Goal: Information Seeking & Learning: Find specific fact

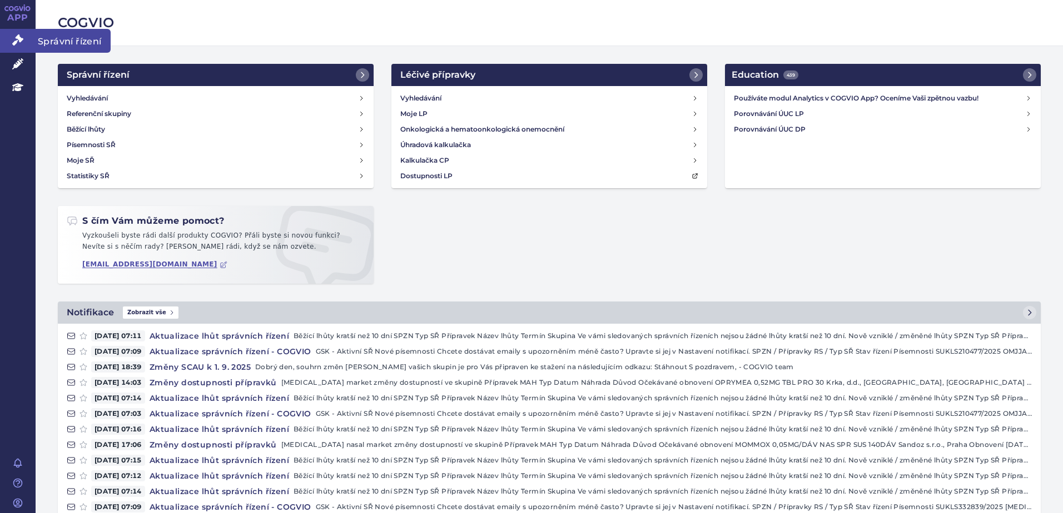
click at [12, 44] on icon at bounding box center [17, 39] width 11 height 11
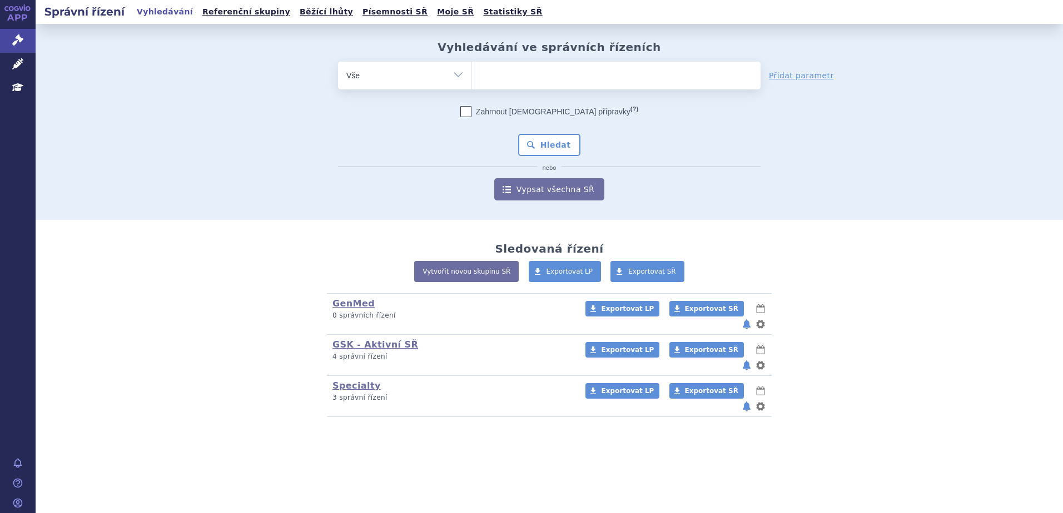
click at [565, 67] on ul at bounding box center [616, 73] width 288 height 23
click at [472, 67] on select at bounding box center [471, 75] width 1 height 28
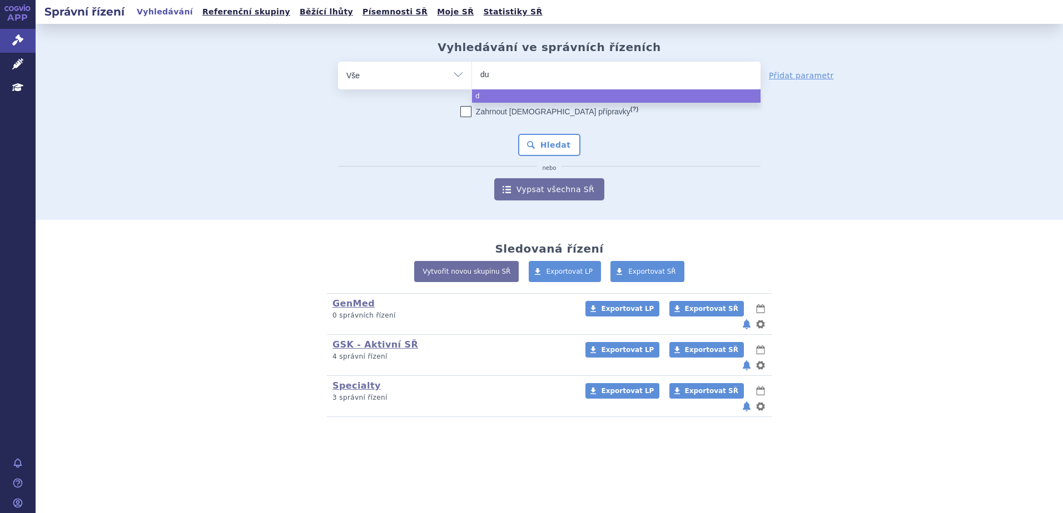
type input "dup"
type input "dupix"
type input "dupixe"
type input "[MEDICAL_DATA]"
select select "dupixent"
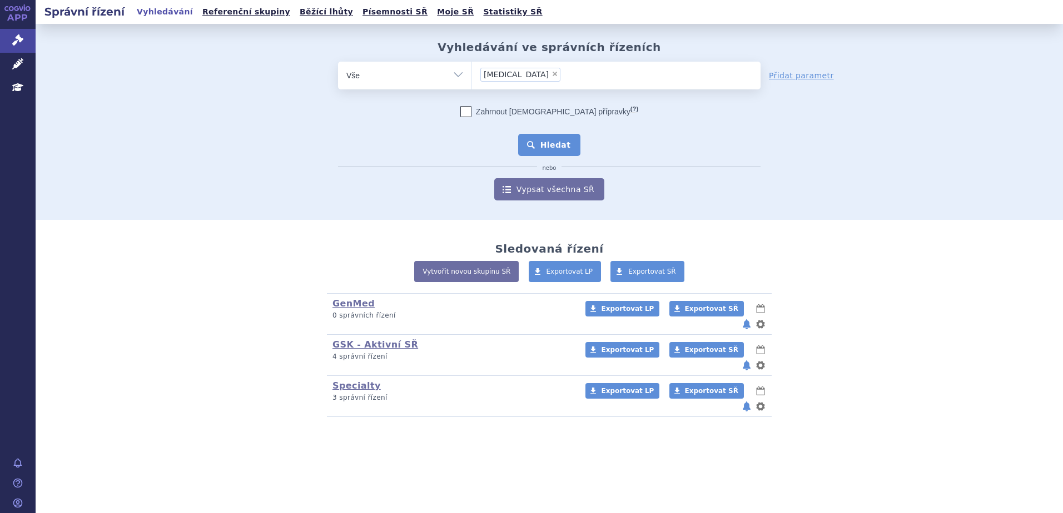
click at [556, 143] on button "Hledat" at bounding box center [549, 145] width 63 height 22
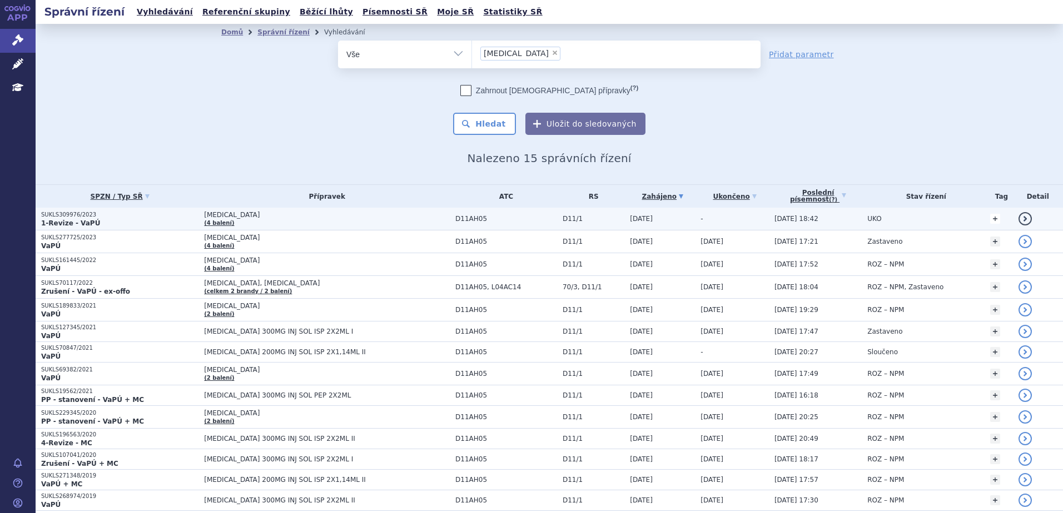
click at [990, 220] on link "+" at bounding box center [995, 219] width 10 height 10
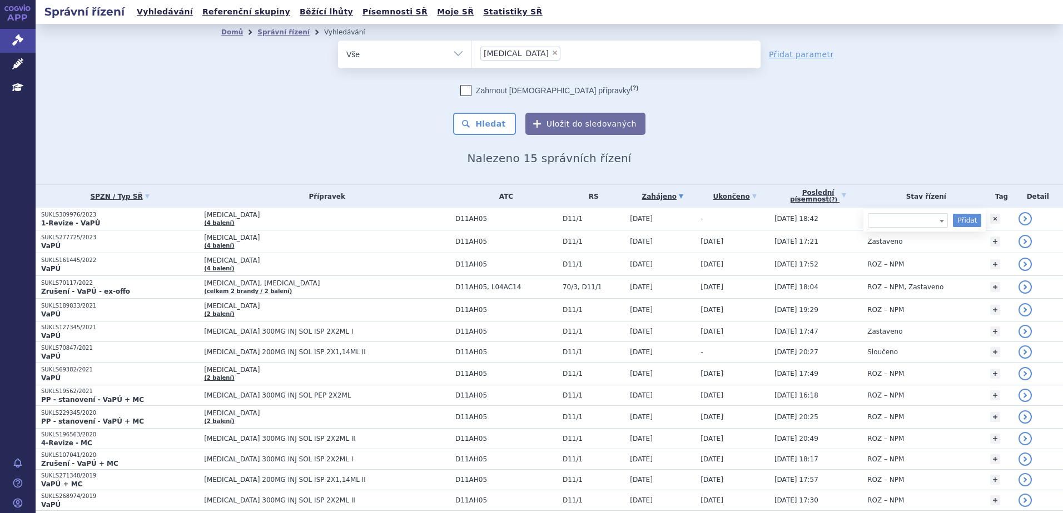
click at [955, 176] on div "Domů Správní řízení Vyhledávání Vyhledávání ve správních řízeních odstranit Vše…" at bounding box center [549, 104] width 1027 height 161
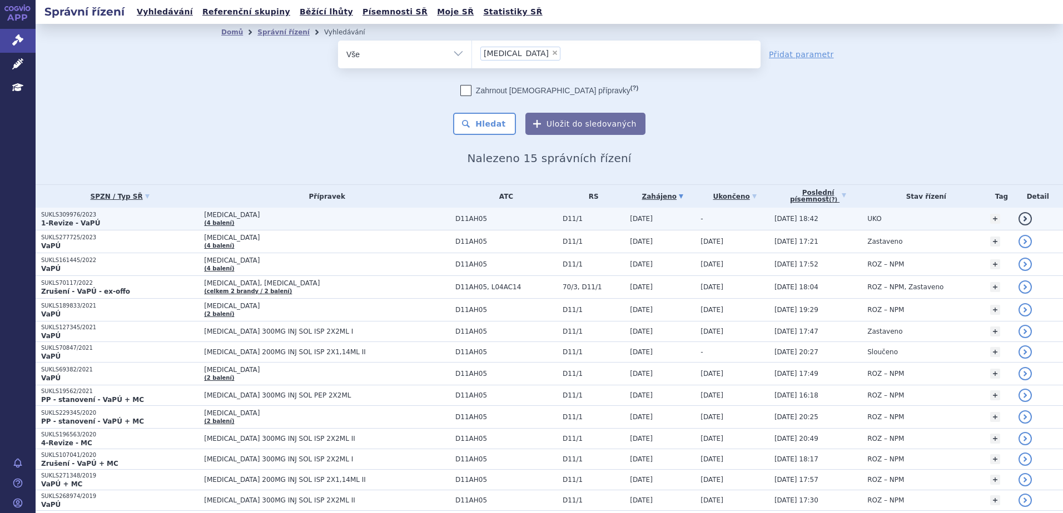
click at [1018, 217] on link "detail" at bounding box center [1024, 218] width 13 height 13
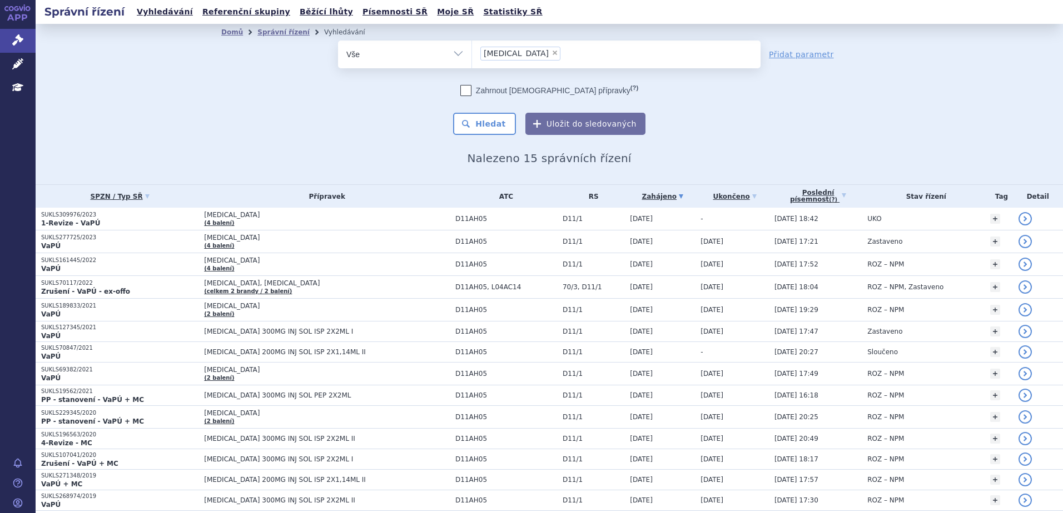
click at [551, 54] on span "×" at bounding box center [554, 52] width 7 height 7
click at [472, 54] on select "dupixent" at bounding box center [471, 54] width 1 height 28
select select
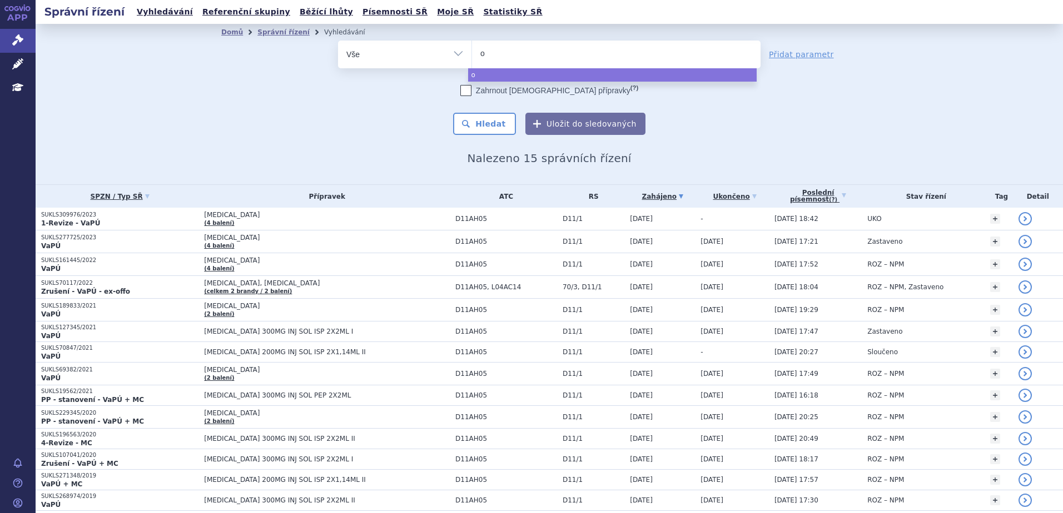
type input "om"
type input "omly"
type input "omlycl"
type input "omlyclo"
select select "omlyclo"
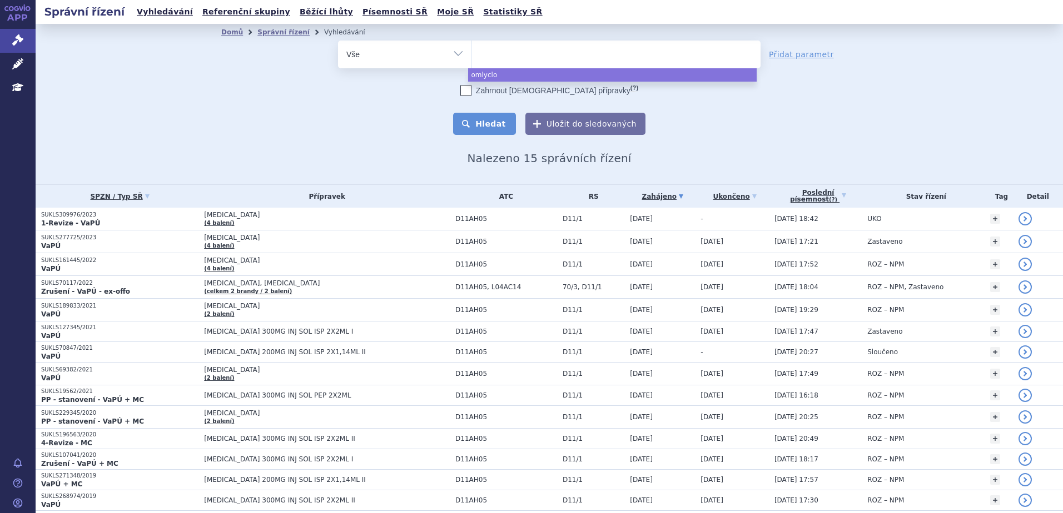
click at [475, 133] on button "Hledat" at bounding box center [484, 124] width 63 height 22
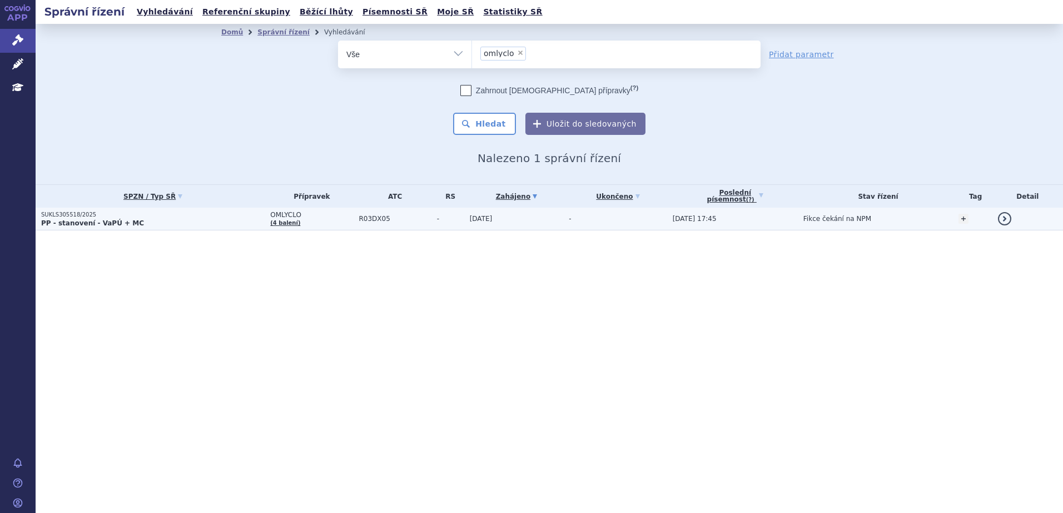
click at [1003, 218] on link "detail" at bounding box center [1004, 218] width 13 height 13
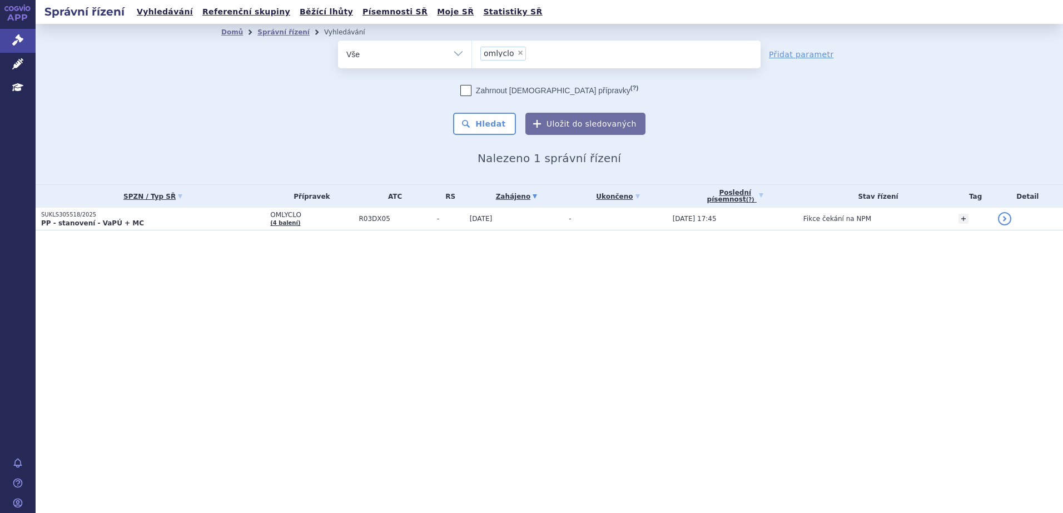
click at [517, 54] on span "×" at bounding box center [520, 52] width 7 height 7
click at [472, 54] on select "omlyclo" at bounding box center [471, 54] width 1 height 28
select select
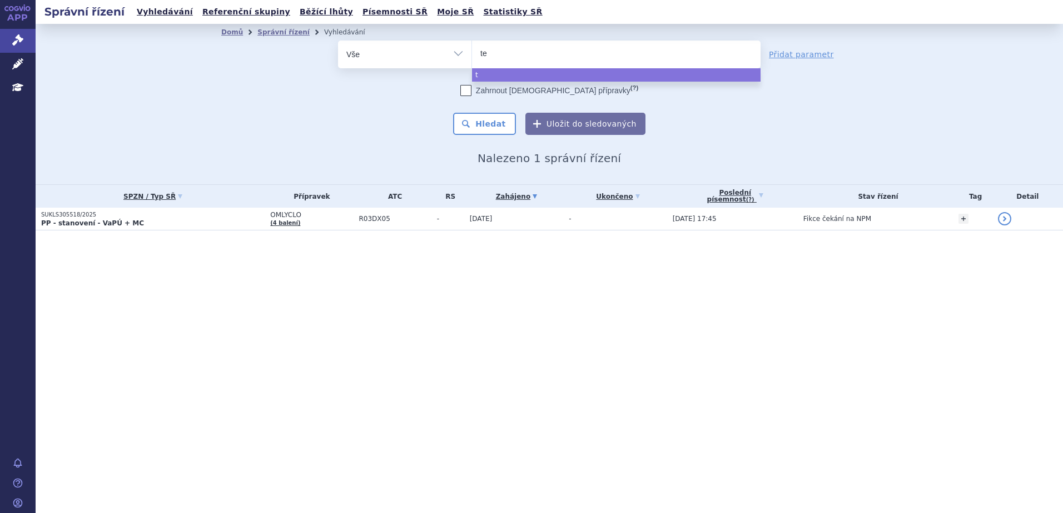
type input "tez"
type input "tezs"
type input "tezsp"
type input "tezspir"
type input "tezspire"
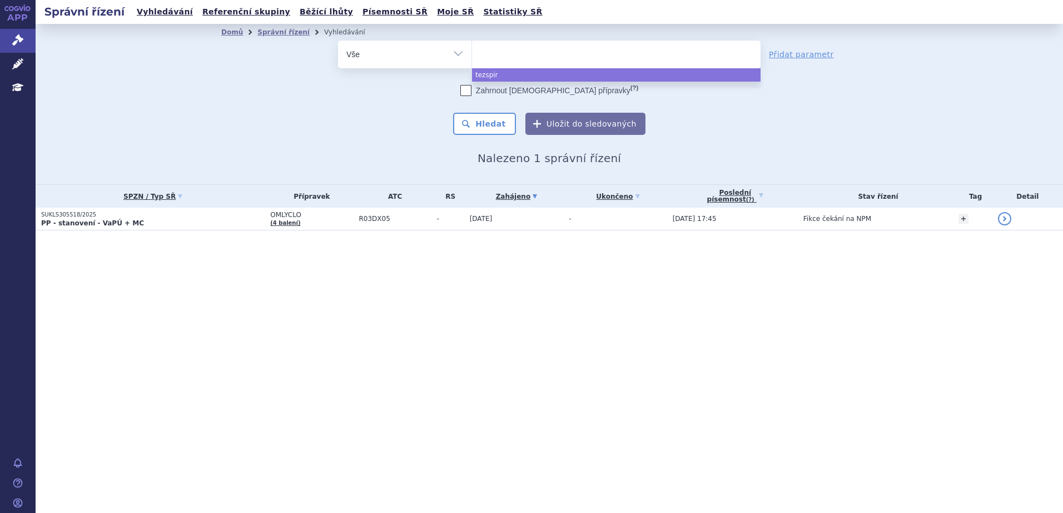
select select "tezspire"
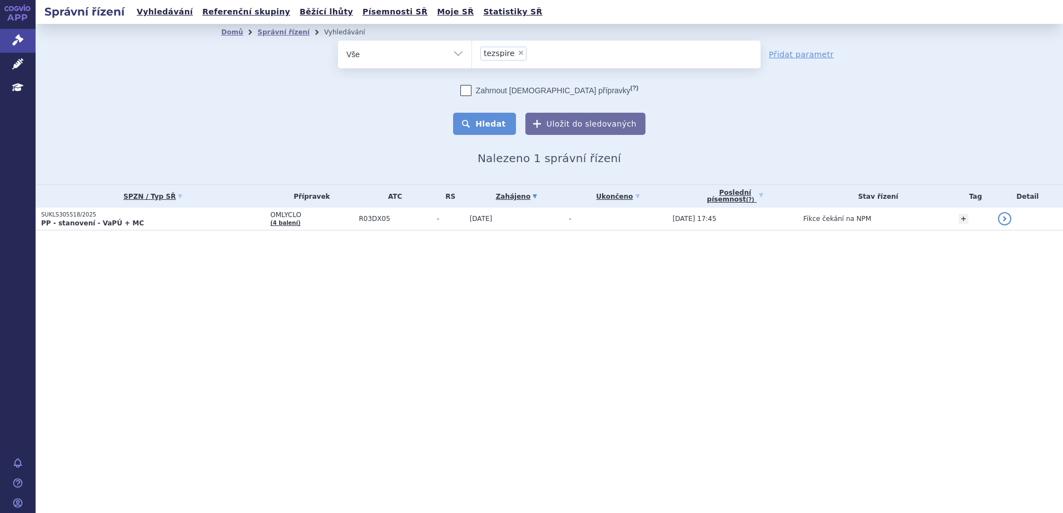
click at [505, 118] on button "Hledat" at bounding box center [484, 124] width 63 height 22
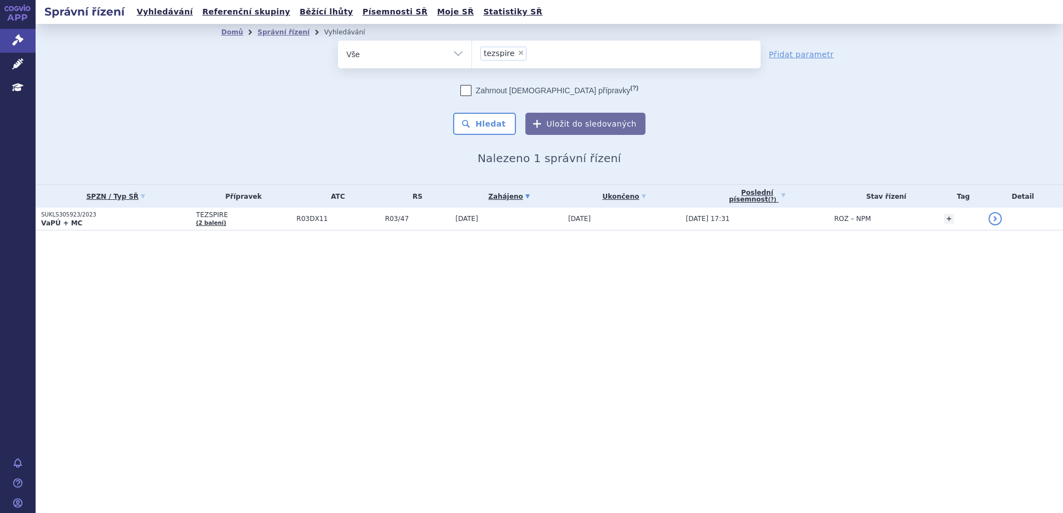
click at [517, 52] on span "×" at bounding box center [520, 52] width 7 height 7
click at [472, 52] on select "tezspire" at bounding box center [471, 54] width 1 height 28
select select
click at [532, 56] on ul at bounding box center [616, 52] width 288 height 23
click at [472, 56] on select "tezspire" at bounding box center [471, 54] width 1 height 28
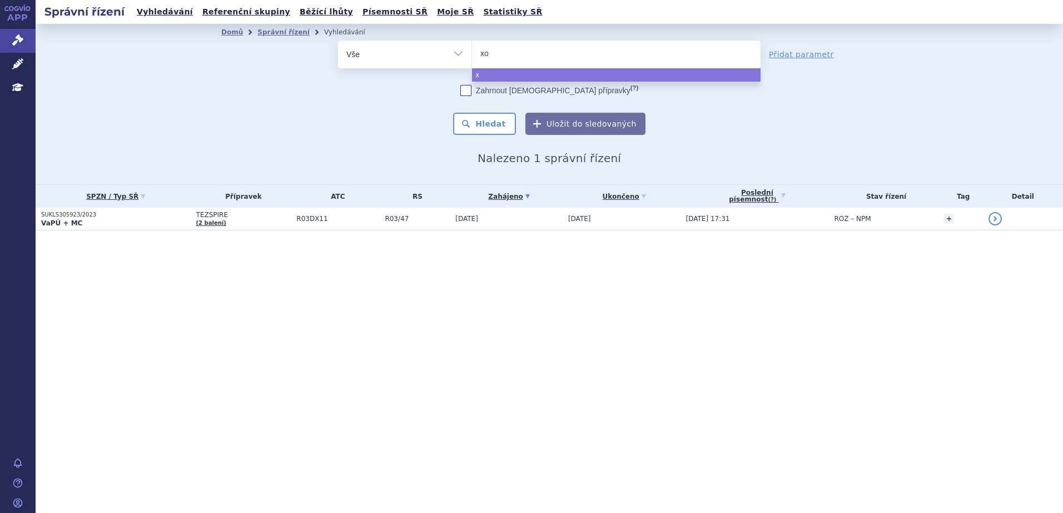
type input "xol"
type input "xolai"
type input "[MEDICAL_DATA]"
select select "[MEDICAL_DATA]"
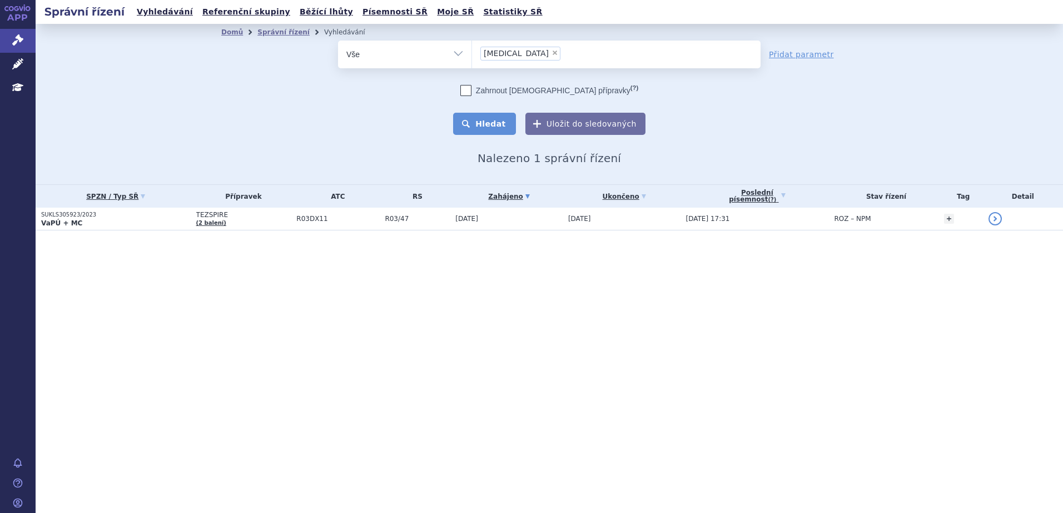
click at [499, 116] on button "Hledat" at bounding box center [484, 124] width 63 height 22
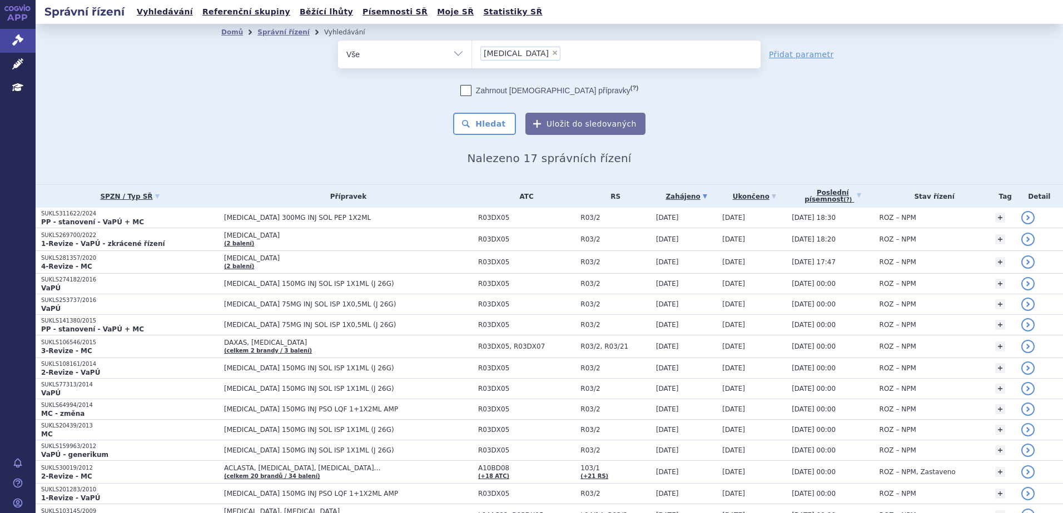
click at [551, 51] on span "×" at bounding box center [554, 52] width 7 height 7
click at [472, 51] on select "[MEDICAL_DATA]" at bounding box center [471, 54] width 1 height 28
select select
